Goal: Task Accomplishment & Management: Use online tool/utility

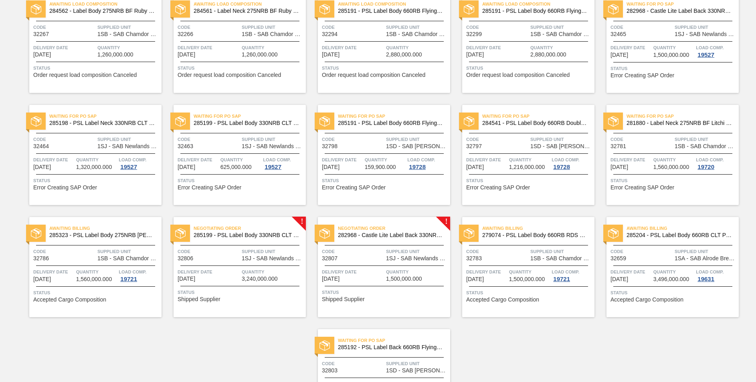
scroll to position [382, 0]
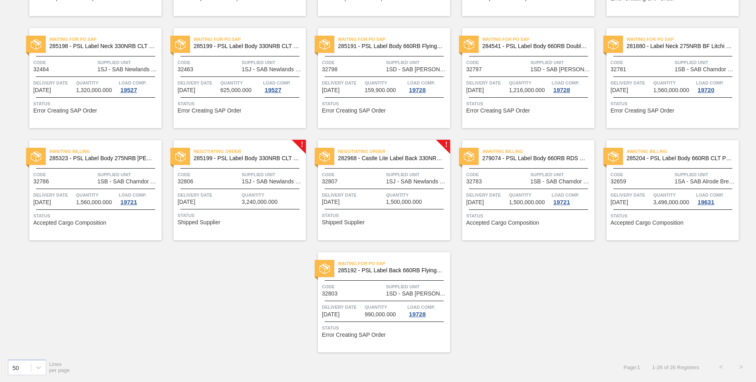
click at [248, 160] on span "285199 - PSL Label Body 330NRB CLT PU 25" at bounding box center [247, 158] width 106 height 6
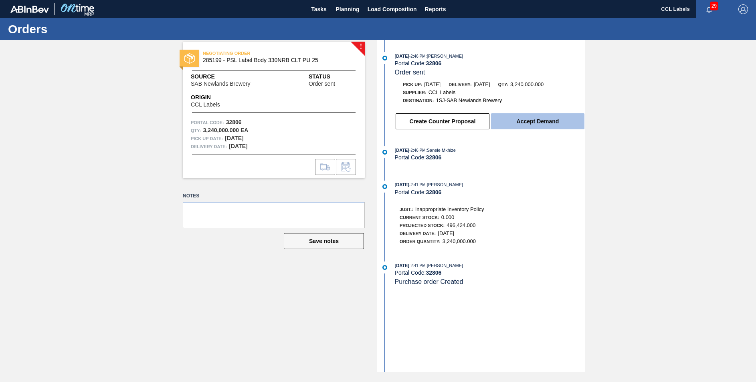
click at [534, 119] on button "Accept Demand" at bounding box center [537, 121] width 93 height 16
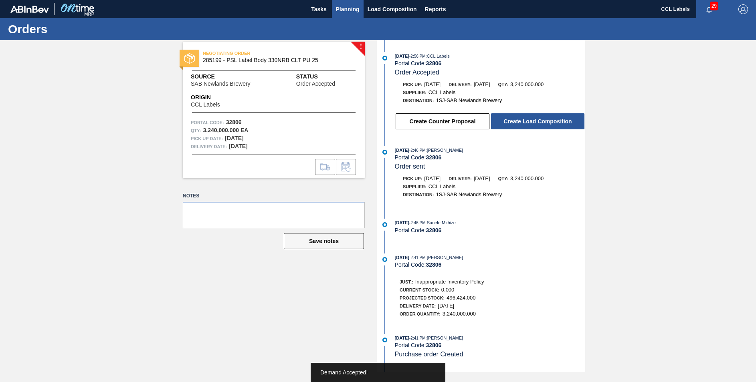
click at [349, 7] on span "Planning" at bounding box center [348, 9] width 24 height 10
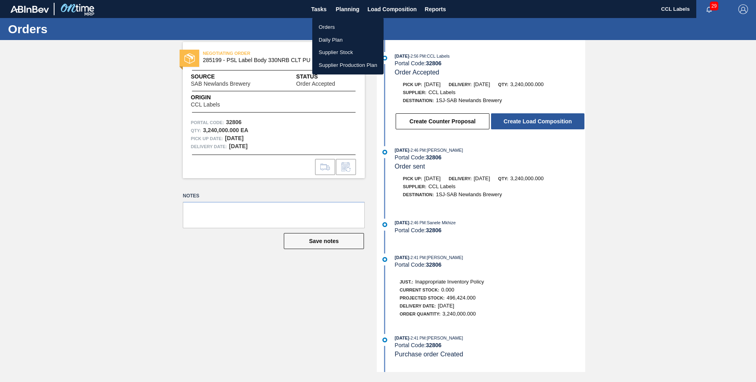
click at [321, 27] on li "Orders" at bounding box center [347, 27] width 71 height 13
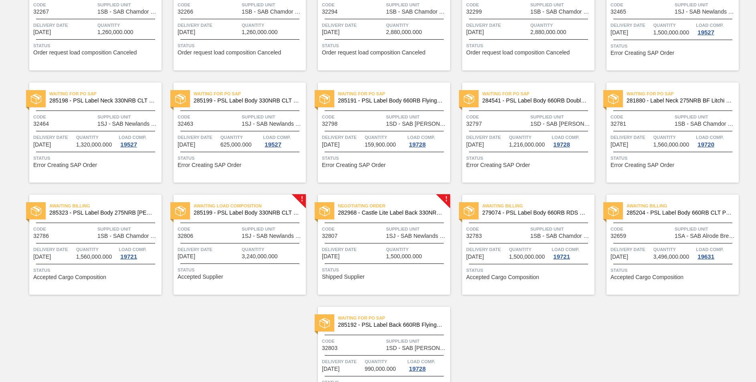
scroll to position [382, 0]
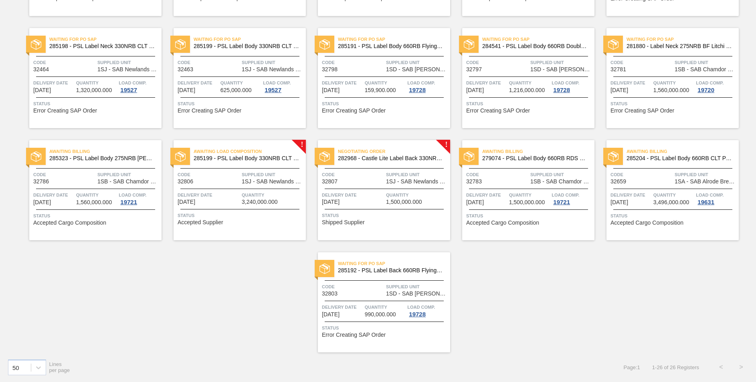
click at [397, 160] on span "282968 - Castle Lite Label Back 330NRB Booster 1" at bounding box center [391, 158] width 106 height 6
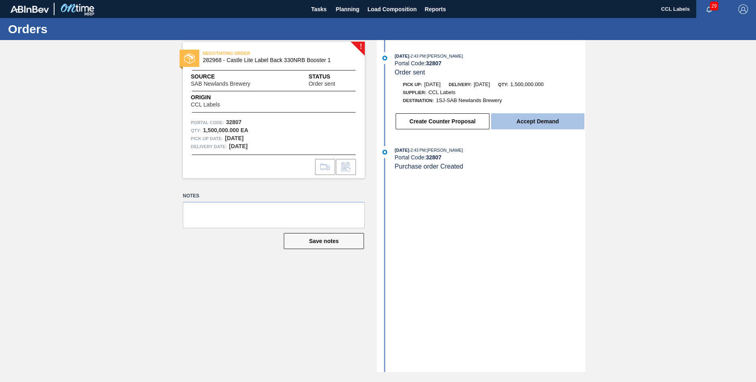
click at [536, 116] on button "Accept Demand" at bounding box center [537, 121] width 93 height 16
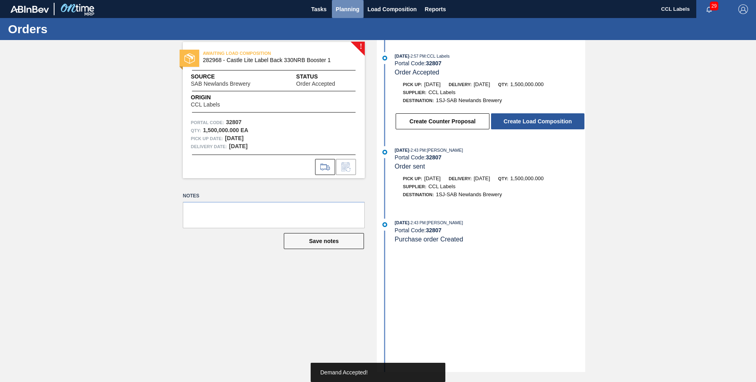
click at [349, 6] on span "Planning" at bounding box center [348, 9] width 24 height 10
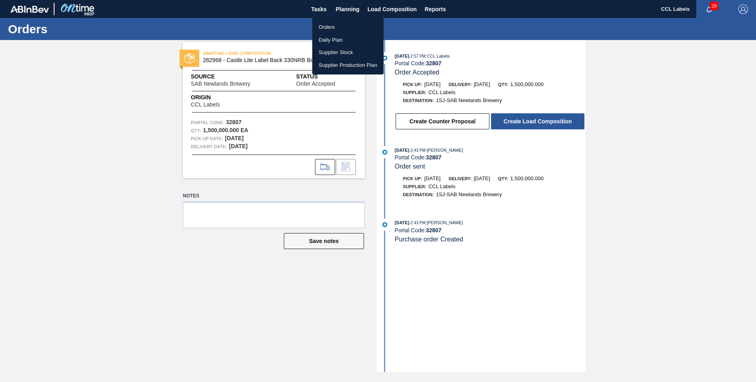
click at [541, 121] on div at bounding box center [378, 191] width 756 height 382
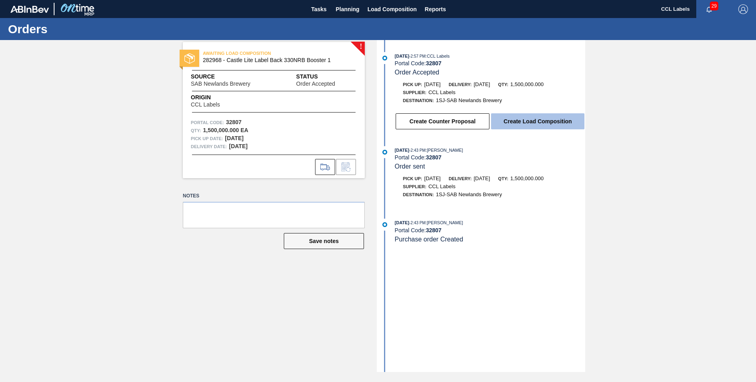
click at [541, 121] on button "Create Load Composition" at bounding box center [537, 121] width 93 height 16
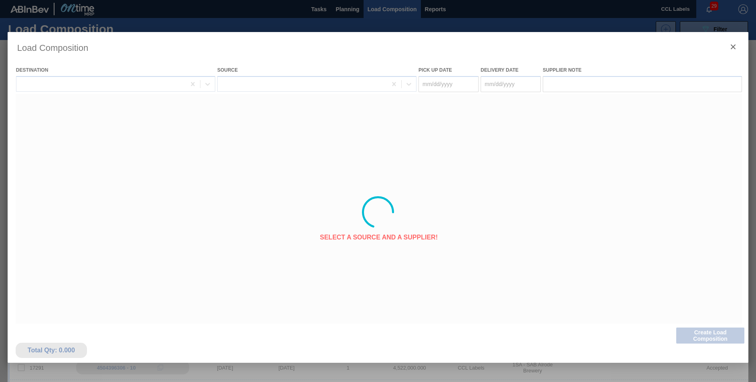
type Date "[DATE]"
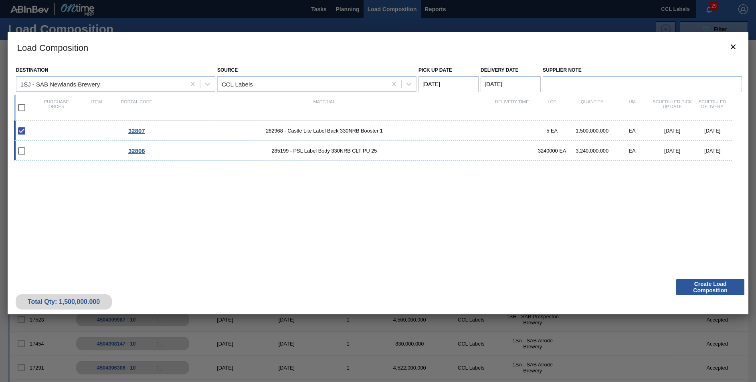
click at [24, 147] on input "checkbox" at bounding box center [21, 151] width 17 height 17
checkbox input "false"
click at [24, 109] on input "checkbox" at bounding box center [21, 107] width 17 height 17
checkbox input "true"
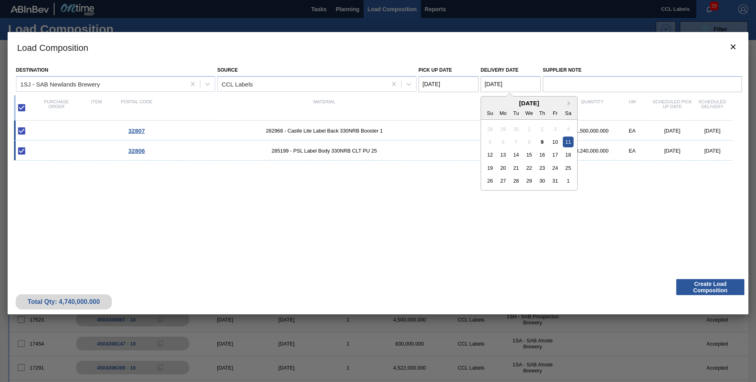
click at [497, 81] on Date "[DATE]" at bounding box center [511, 84] width 60 height 16
click at [554, 142] on div "10" at bounding box center [554, 142] width 11 height 11
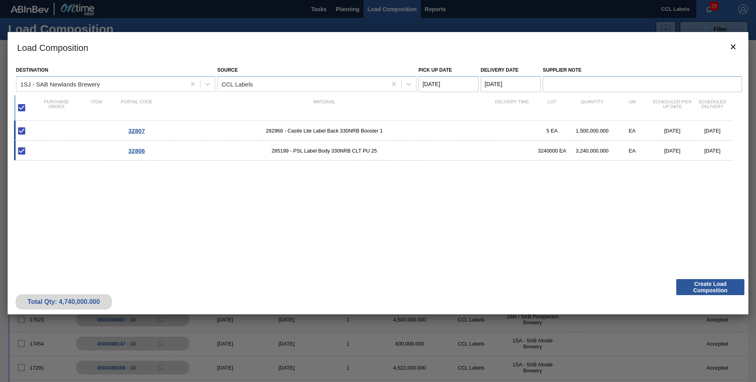
click at [576, 223] on div "32807 282968 - Castle Lite Label Back 330NRB Booster 1 5 EA 1,500,000.000 EA [D…" at bounding box center [376, 193] width 725 height 145
click at [580, 230] on div "32807 282968 - Castle Lite Label Back 330NRB Booster 1 5 EA 1,500,000.000 EA [D…" at bounding box center [376, 193] width 725 height 145
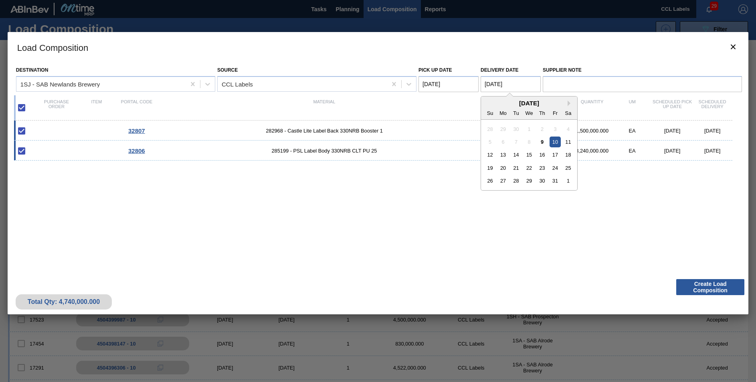
click at [495, 82] on Date "[DATE]" at bounding box center [511, 84] width 60 height 16
drag, startPoint x: 503, startPoint y: 154, endPoint x: 508, endPoint y: 158, distance: 6.0
click at [503, 155] on div "13" at bounding box center [503, 154] width 11 height 11
type Date "[DATE]"
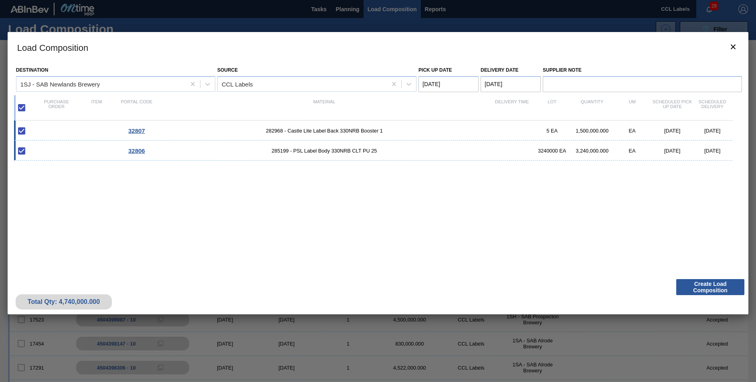
drag, startPoint x: 532, startPoint y: 197, endPoint x: 670, endPoint y: 244, distance: 146.0
click at [533, 198] on div "32807 282968 - Castle Lite Label Back 330NRB Booster 1 5 EA 1,500,000.000 EA [D…" at bounding box center [376, 193] width 725 height 145
click at [702, 287] on button "Create Load Composition" at bounding box center [710, 287] width 68 height 16
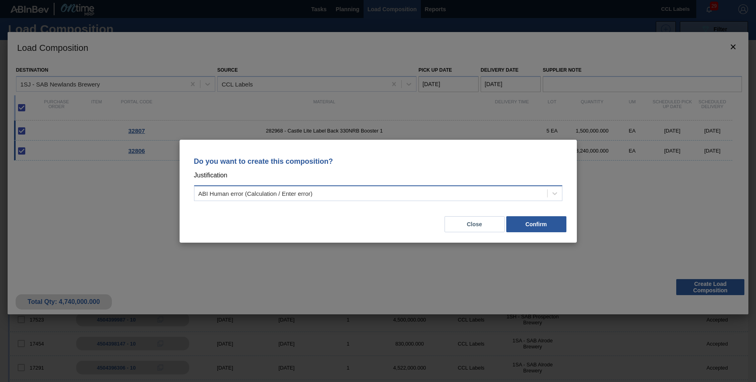
click at [285, 195] on div "ABI Human error (Calculation / Enter error)" at bounding box center [255, 193] width 114 height 7
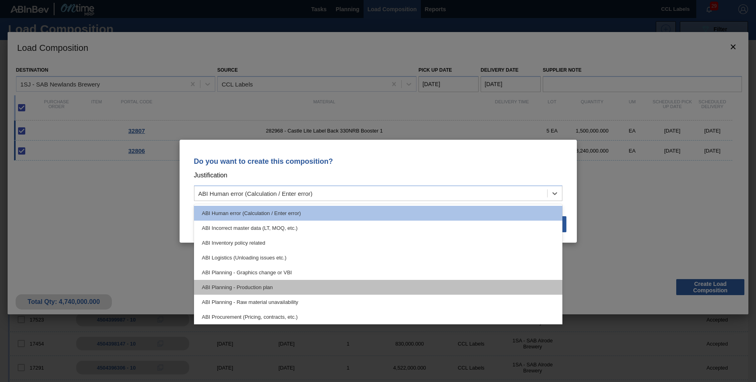
click at [251, 291] on div "ABI Planning - Production plan" at bounding box center [378, 287] width 368 height 15
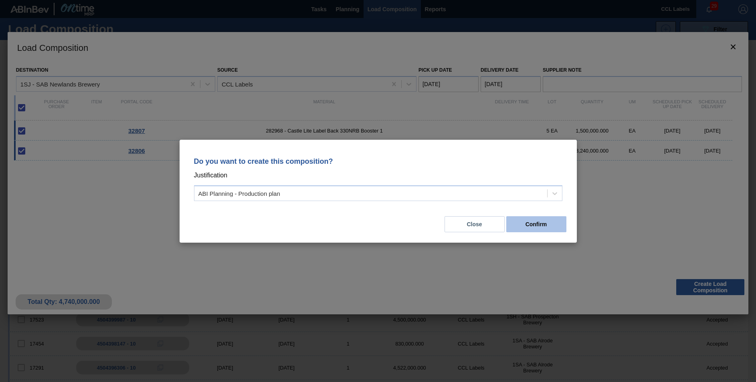
click at [533, 228] on button "Confirm" at bounding box center [536, 224] width 60 height 16
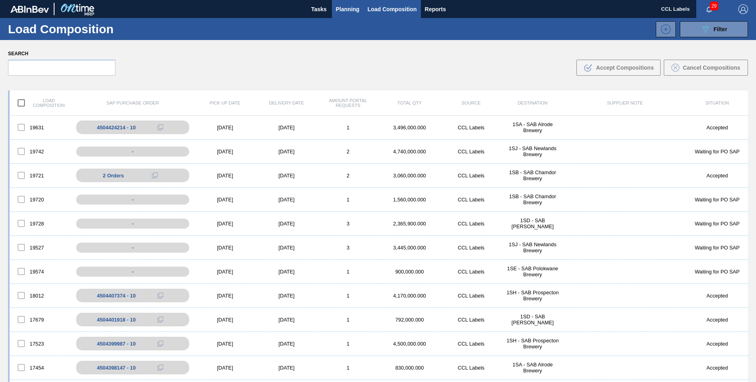
click at [339, 10] on span "Planning" at bounding box center [348, 9] width 24 height 10
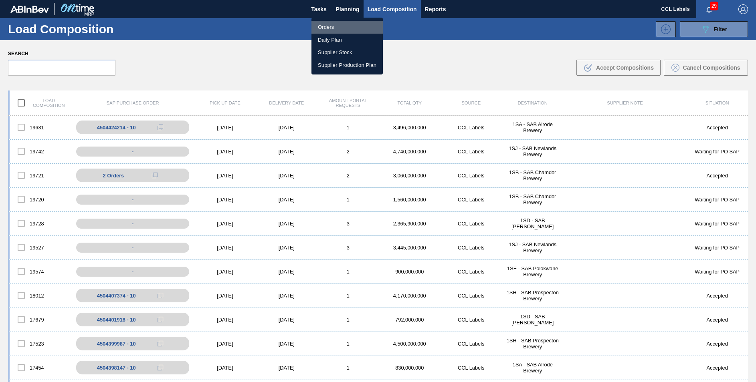
drag, startPoint x: 329, startPoint y: 27, endPoint x: 362, endPoint y: 58, distance: 45.1
click at [329, 28] on li "Orders" at bounding box center [346, 27] width 71 height 13
click at [327, 28] on li "Orders" at bounding box center [346, 27] width 71 height 13
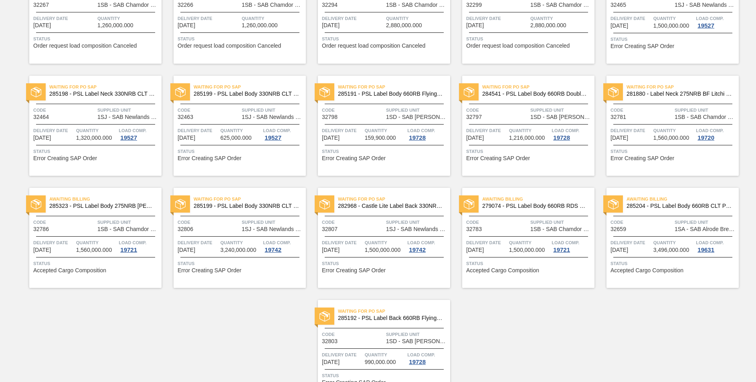
scroll to position [382, 0]
